Goal: Communication & Community: Connect with others

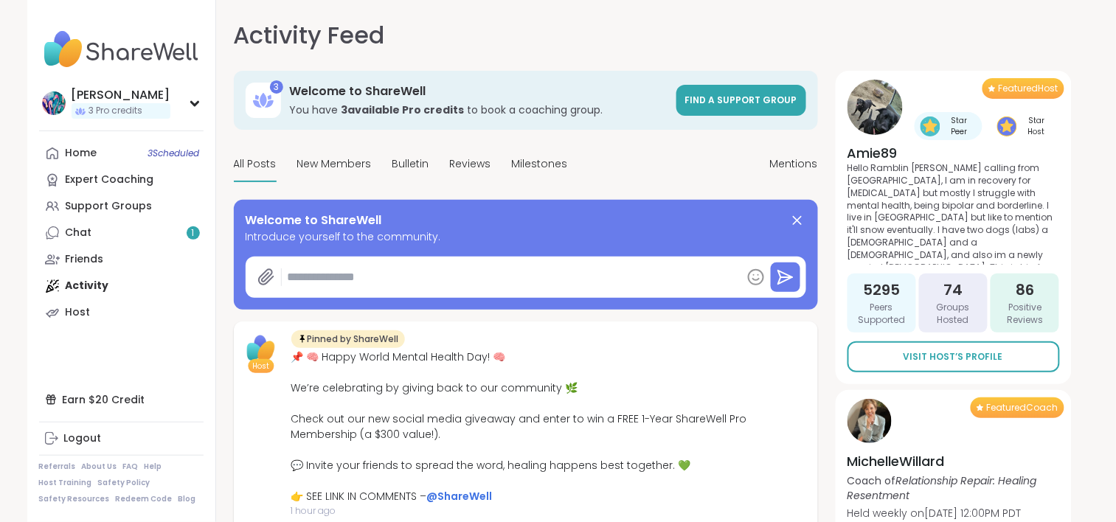
click at [155, 232] on link "Chat 1" at bounding box center [121, 233] width 165 height 27
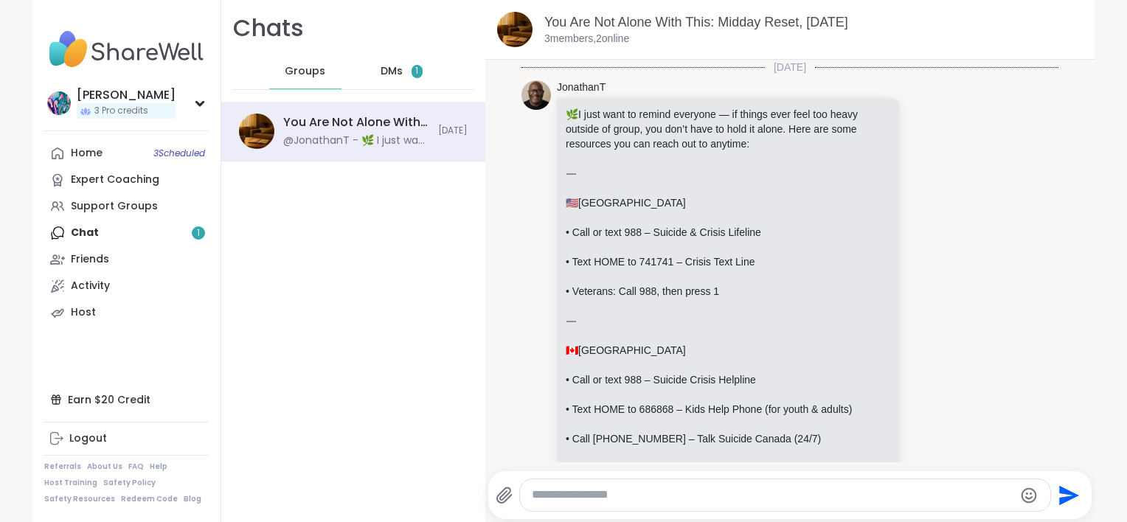
scroll to position [148, 0]
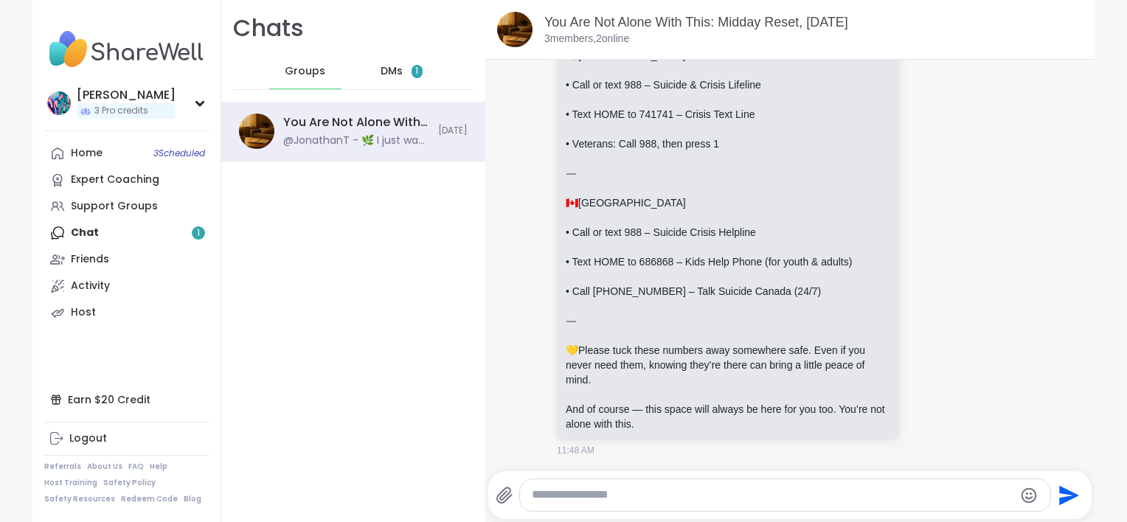
click at [366, 66] on div "DMs 1" at bounding box center [402, 71] width 72 height 35
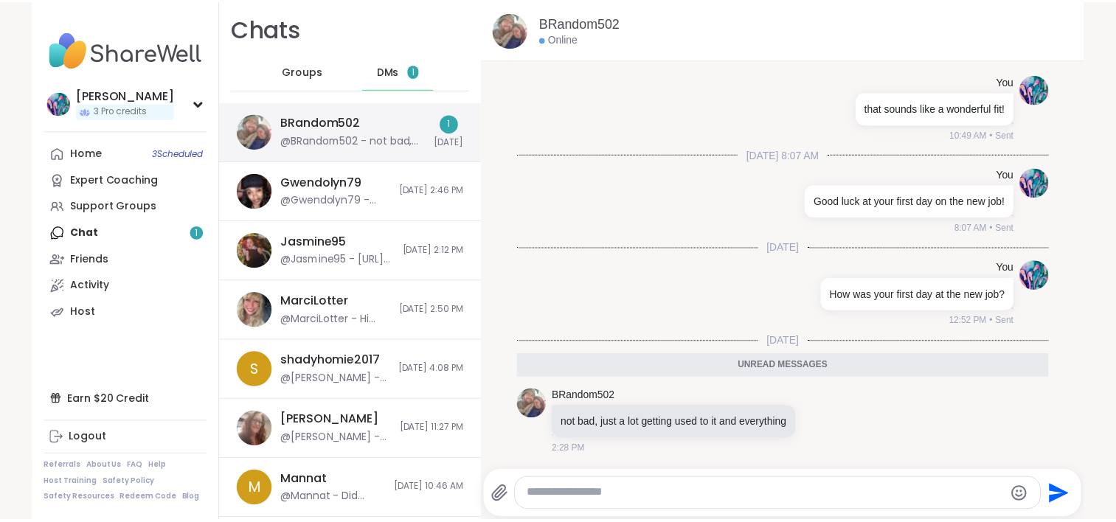
scroll to position [2870, 0]
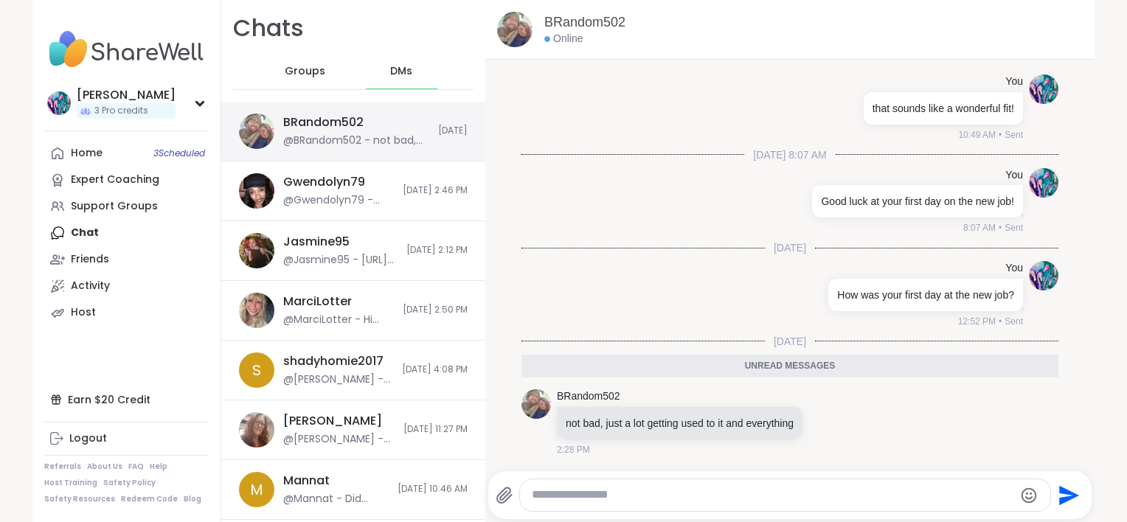
click at [342, 124] on div "BRandom502" at bounding box center [323, 122] width 80 height 16
click at [90, 53] on img at bounding box center [126, 50] width 165 height 52
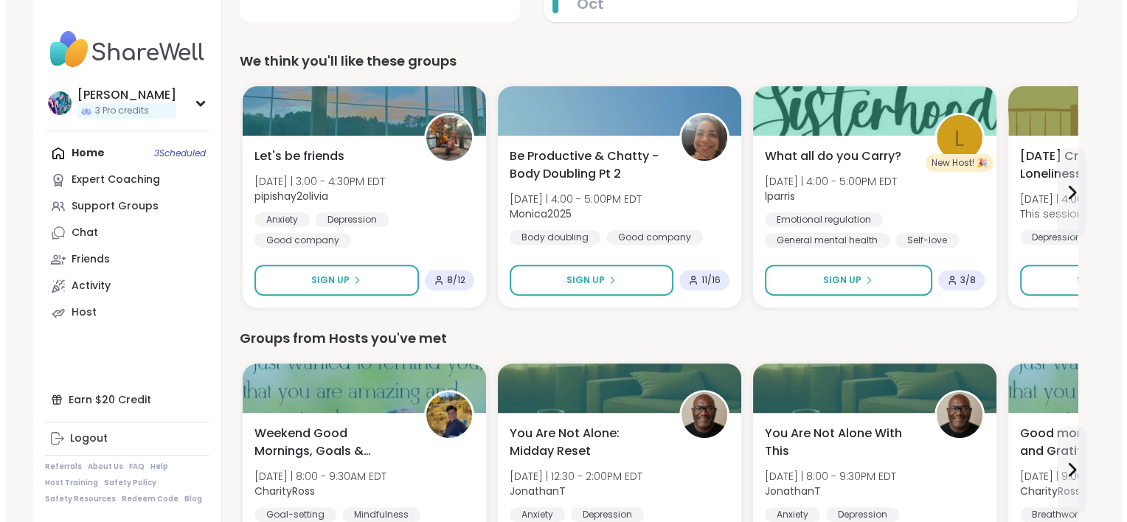
scroll to position [517, 0]
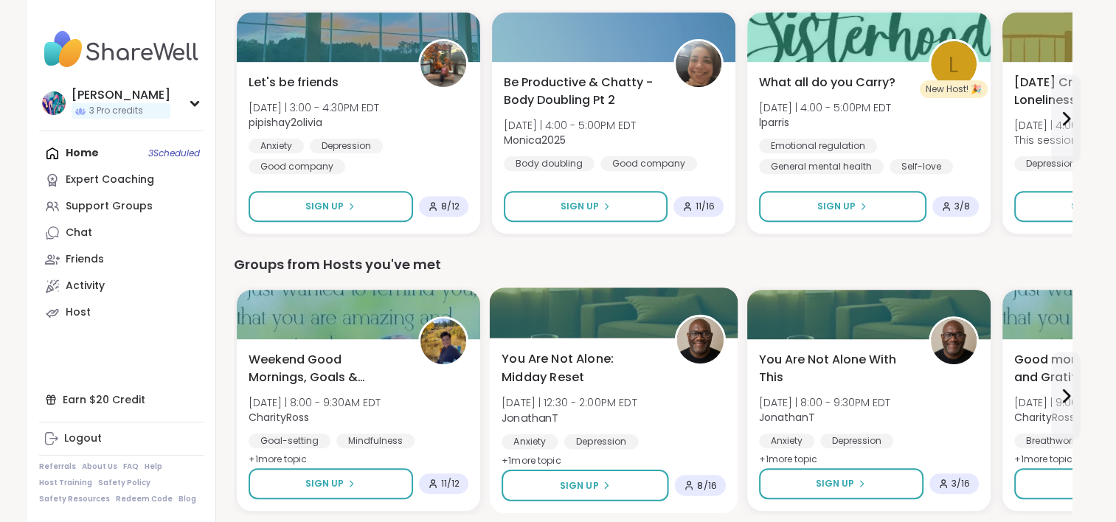
click at [598, 345] on div "You Are Not Alone: Midday Reset [DATE] | 12:30 - 2:00PM EDT JonathanT Anxiety […" at bounding box center [613, 426] width 249 height 176
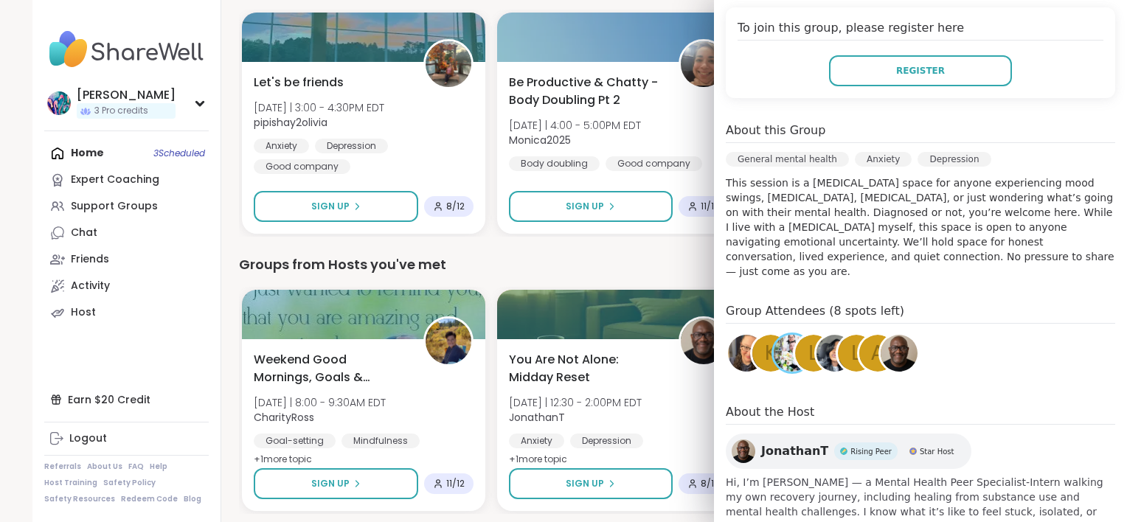
scroll to position [350, 0]
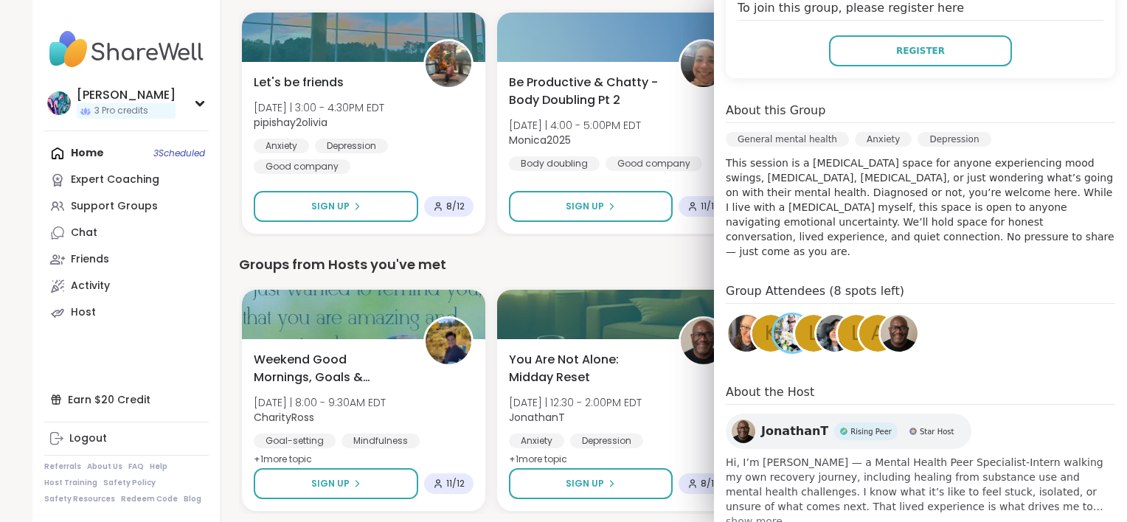
click at [746, 514] on span "show more" at bounding box center [921, 521] width 390 height 15
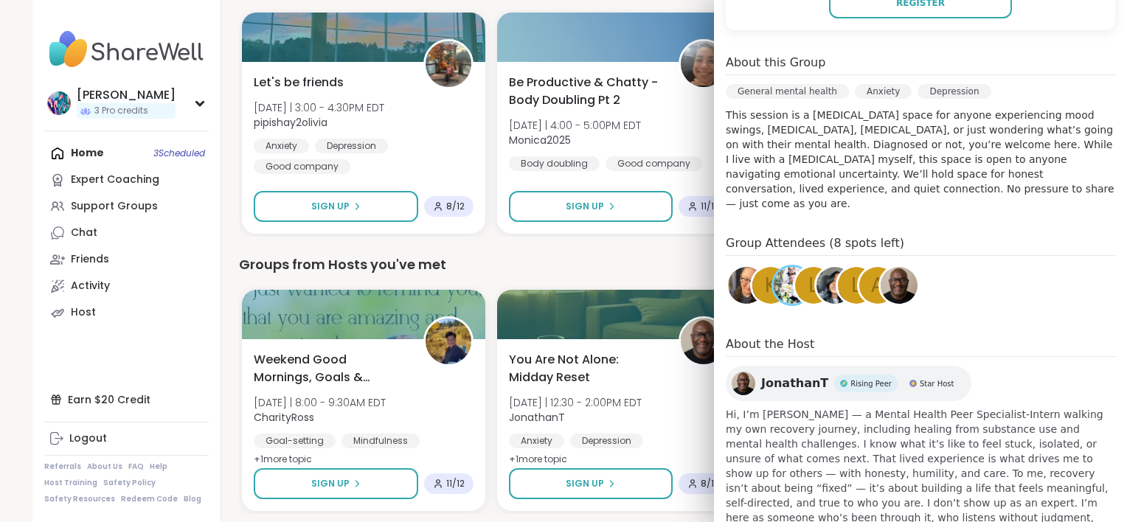
scroll to position [424, 0]
